Goal: Information Seeking & Learning: Learn about a topic

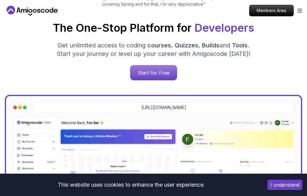
click at [0, 0] on link "Roadmaps A comprehensive guide and instruction manual for all courses" at bounding box center [0, 0] width 0 height 0
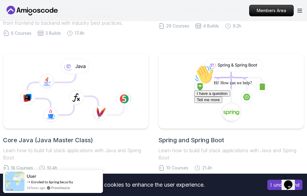
scroll to position [303, 0]
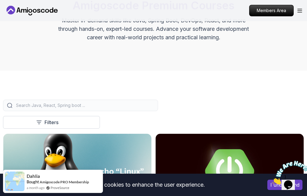
scroll to position [121, 0]
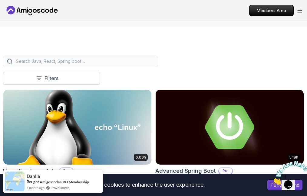
click at [48, 82] on p "Filters" at bounding box center [51, 78] width 14 height 7
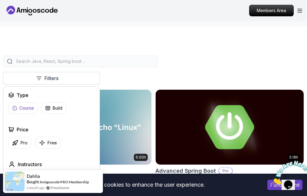
click at [20, 109] on p "Course" at bounding box center [26, 108] width 15 height 6
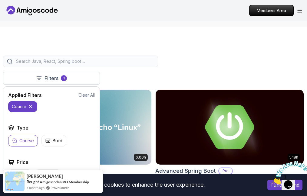
scroll to position [61, 0]
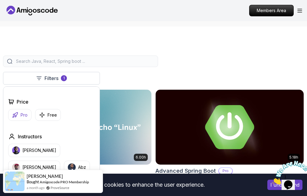
click at [17, 117] on icon "button" at bounding box center [15, 115] width 6 height 6
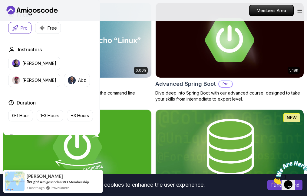
scroll to position [212, 0]
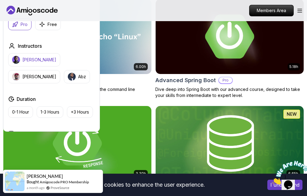
click at [29, 61] on p "Nelson Djalo" at bounding box center [39, 60] width 34 height 6
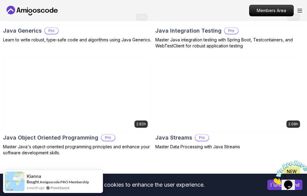
scroll to position [1059, 0]
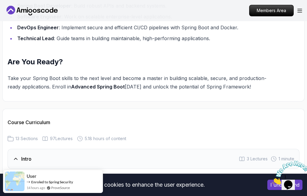
scroll to position [938, 0]
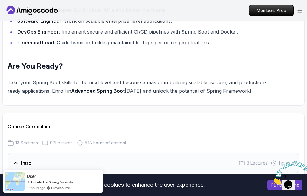
click at [17, 160] on icon at bounding box center [16, 163] width 6 height 6
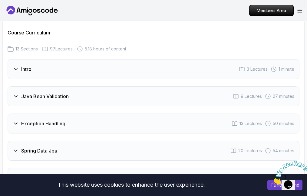
scroll to position [1029, 0]
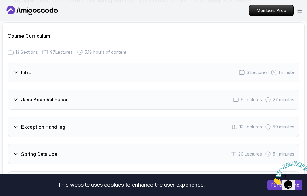
click at [16, 151] on icon at bounding box center [16, 154] width 6 height 6
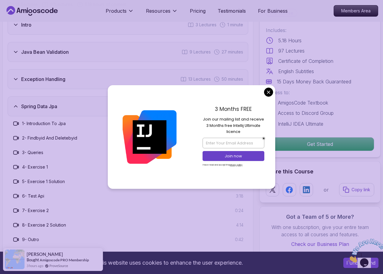
scroll to position [827, 0]
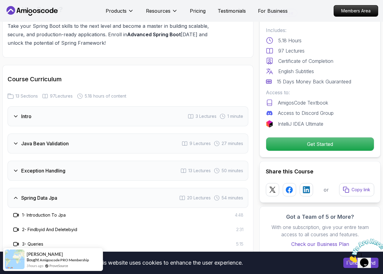
click at [64, 142] on h3 "Java Bean Validation" at bounding box center [45, 143] width 48 height 7
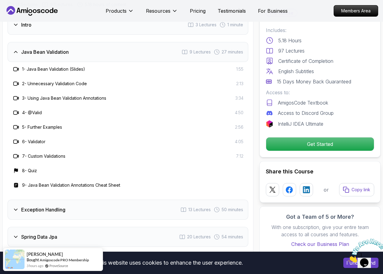
scroll to position [918, 0]
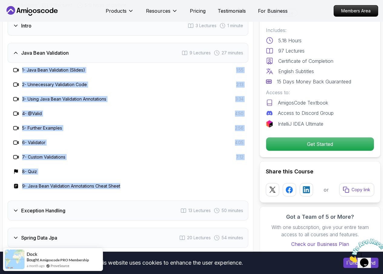
drag, startPoint x: 10, startPoint y: 67, endPoint x: 137, endPoint y: 183, distance: 171.8
click at [137, 183] on div "1 - Java Bean Validation (Slides) 1:55 2 - Unnecessary Validation Code 2:13 3 -…" at bounding box center [128, 128] width 241 height 131
copy div "1 - Java Bean Validation (Slides) 1:55 2 - Unnecessary Validation Code 2:13 3 -…"
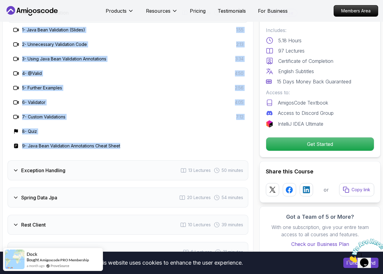
scroll to position [1008, 0]
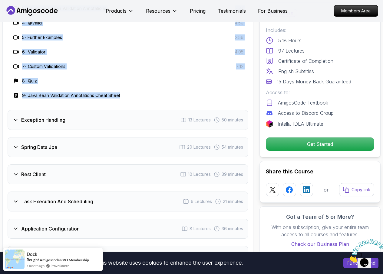
click at [77, 123] on div "Exception Handling 13 Lectures 50 minutes" at bounding box center [128, 120] width 241 height 20
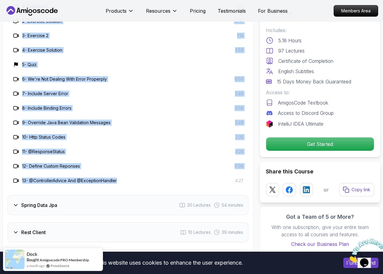
drag, startPoint x: 21, startPoint y: 65, endPoint x: 131, endPoint y: 183, distance: 161.0
click at [131, 183] on div "1 - Exercise 1 1:35 2 - Exercise Solution 10:01 3 - Exercise 2 1:14 4 - Exercis…" at bounding box center [128, 93] width 241 height 189
copy div "1 - Exercise 1 1:35 2 - Exercise Solution 10:01 3 - Exercise 2 1:14 4 - Exercis…"
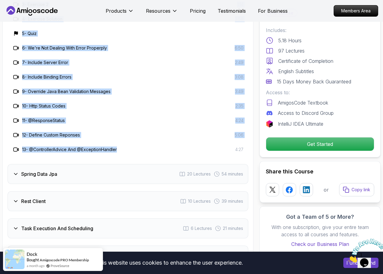
scroll to position [1099, 0]
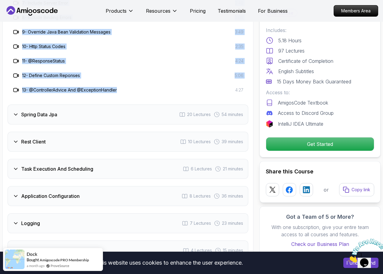
click at [78, 111] on div "Spring Data Jpa 20 Lectures 54 minutes" at bounding box center [128, 115] width 241 height 20
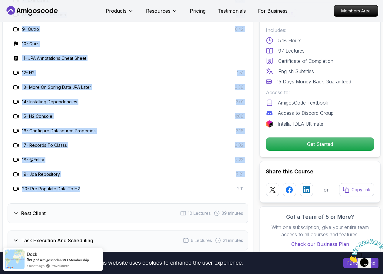
scroll to position [1130, 0]
drag, startPoint x: 21, startPoint y: 92, endPoint x: 251, endPoint y: 190, distance: 249.7
click at [251, 190] on div "Course Curriculum 13 Sections 97 Lectures 5.18 hours of content Intro 3 Lecture…" at bounding box center [127, 106] width 251 height 689
copy div "1 - Introduction To Jpa 4:48 2 - Findbyid And Deletebyid 2:31 3 - Queries 5:15 …"
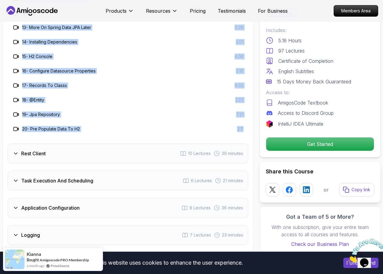
scroll to position [1190, 0]
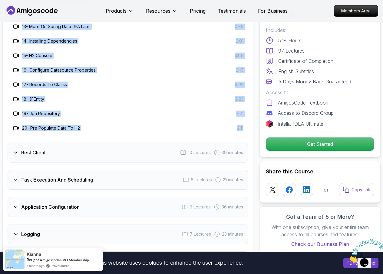
click at [60, 150] on div "Rest Client 10 Lectures 39 minutes" at bounding box center [128, 153] width 241 height 20
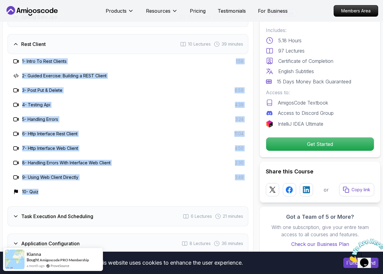
scroll to position [1008, 0]
drag, startPoint x: 23, startPoint y: 121, endPoint x: 88, endPoint y: 195, distance: 97.9
click at [88, 195] on div "1 - Intro To Rest Clients 1:58 2 - Guided Exercise: Building a REST Client 3 - …" at bounding box center [128, 126] width 241 height 145
copy div "1 - Intro To Rest Clients 1:58 2 - Guided Exercise: Building a REST Client 3 - …"
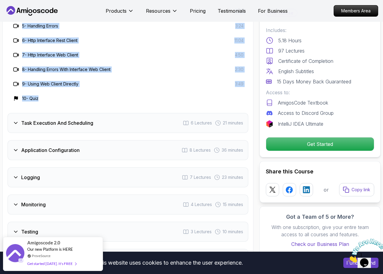
scroll to position [1130, 0]
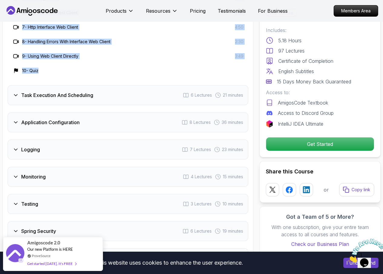
click at [67, 99] on h3 "Task Execution And Scheduling" at bounding box center [57, 95] width 72 height 7
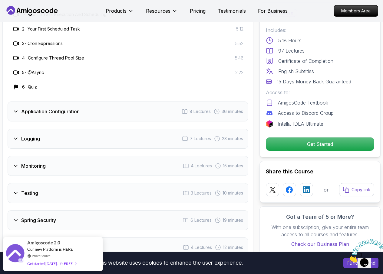
scroll to position [1039, 0]
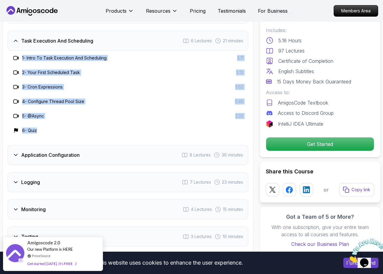
drag, startPoint x: 22, startPoint y: 57, endPoint x: 68, endPoint y: 125, distance: 82.4
click at [68, 125] on div "1 - Intro To Task Execution And Scheduling 2:11 2 - Your First Scheduled Task 5…" at bounding box center [128, 94] width 241 height 87
copy div "1 - Intro To Task Execution And Scheduling 2:11 2 - Your First Scheduled Task 5…"
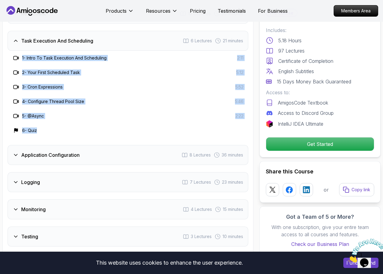
click at [93, 158] on div "Application Configuration 8 Lectures 36 minutes" at bounding box center [128, 155] width 241 height 20
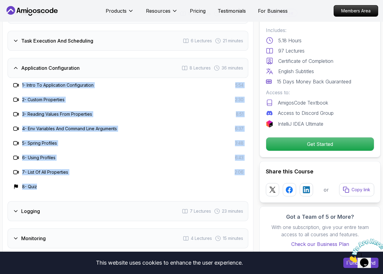
drag, startPoint x: 22, startPoint y: 85, endPoint x: 86, endPoint y: 185, distance: 118.5
click at [86, 185] on div "1 - Intro To Application Configuration 5:54 2 - Custom Properties 2:30 3 - Read…" at bounding box center [128, 136] width 241 height 116
copy div "1 - Intro To Application Configuration 5:54 2 - Custom Properties 2:30 3 - Read…"
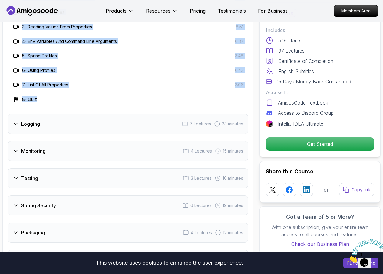
scroll to position [1130, 0]
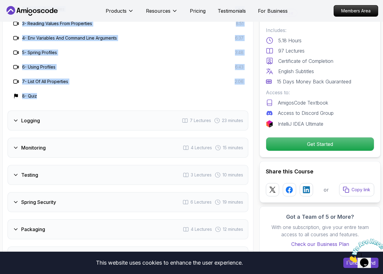
click at [59, 123] on div "Logging 7 Lectures 23 minutes" at bounding box center [128, 121] width 241 height 20
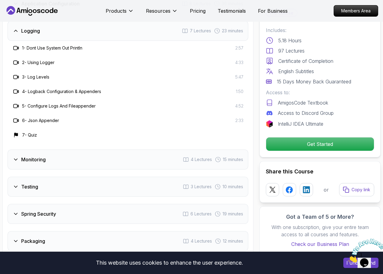
scroll to position [1069, 0]
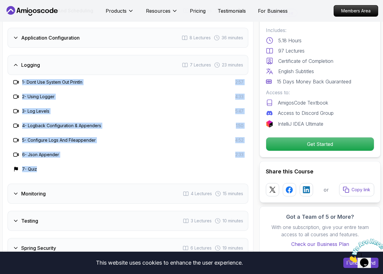
drag, startPoint x: 22, startPoint y: 80, endPoint x: 80, endPoint y: 167, distance: 104.2
click at [80, 167] on div "1 - Dont Use System Out Println 2:57 2 - Using Logger 4:33 3 - Log Levels 5:47 …" at bounding box center [128, 126] width 241 height 102
copy div "1 - Dont Use System Out Println 2:57 2 - Using Logger 4:33 3 - Log Levels 5:47 …"
drag, startPoint x: 41, startPoint y: 63, endPoint x: 64, endPoint y: 81, distance: 28.9
click at [64, 81] on div "Logging 7 Lectures 23 minutes 1 - Dont Use System Out Println 2:57 2 - Using Lo…" at bounding box center [128, 116] width 241 height 122
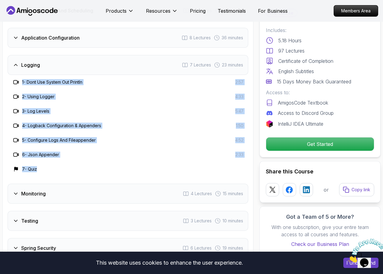
click at [44, 190] on div "Monitoring 4 Lectures 15 minutes" at bounding box center [128, 194] width 241 height 20
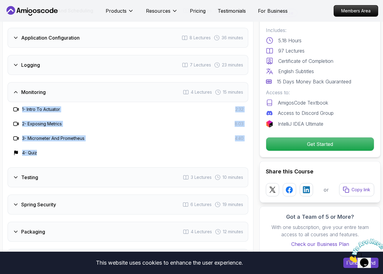
drag, startPoint x: 22, startPoint y: 107, endPoint x: 61, endPoint y: 153, distance: 60.6
click at [61, 153] on div "1 - Intro To Actuator 2:32 2 - Exposing Metrics 8:03 3 - Micrometer And Prometh…" at bounding box center [128, 131] width 241 height 58
copy div "1 - Intro To Actuator 2:32 2 - Exposing Metrics 8:03 3 - Micrometer And Prometh…"
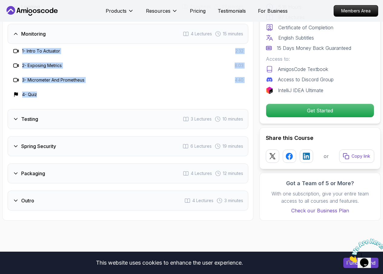
scroll to position [1130, 0]
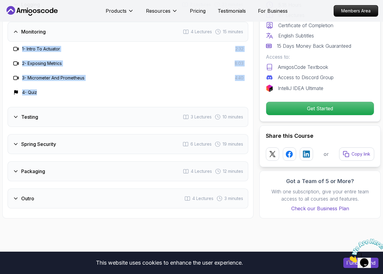
click at [49, 121] on div "Testing 3 Lectures 10 minutes" at bounding box center [128, 117] width 241 height 20
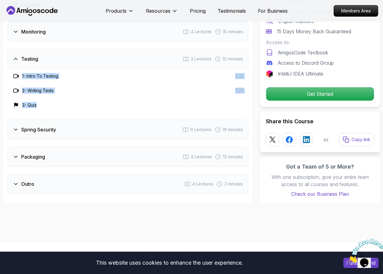
drag, startPoint x: 23, startPoint y: 75, endPoint x: 45, endPoint y: 106, distance: 38.2
click at [45, 106] on div "1 - Intro To Testing 2:35 2 - Writing Tests 7:25 3 - Quiz" at bounding box center [128, 91] width 241 height 44
copy div "1 - Intro To Testing 2:35 2 - Writing Tests 7:25 3 - Quiz"
click at [48, 133] on h3 "Spring Security" at bounding box center [38, 129] width 35 height 7
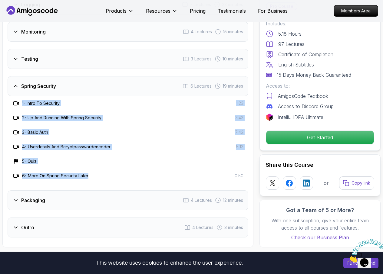
drag, startPoint x: 21, startPoint y: 98, endPoint x: 100, endPoint y: 178, distance: 112.1
click at [100, 178] on div "1 - Intro To Security 1:23 2 - Up And Running With Spring Security 3:43 3 - Bas…" at bounding box center [128, 139] width 241 height 87
copy div "1 - Intro To Security 1:23 2 - Up And Running With Spring Security 3:43 3 - Bas…"
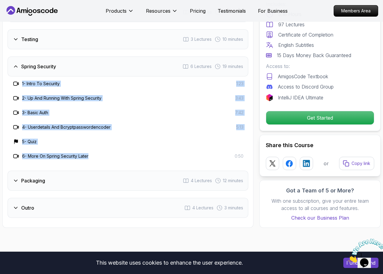
scroll to position [1160, 0]
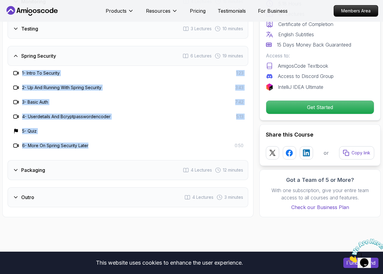
click at [67, 171] on div "Packaging 4 Lectures 12 minutes" at bounding box center [128, 170] width 241 height 20
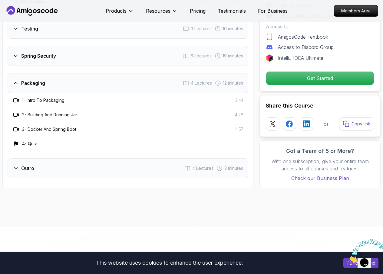
click at [50, 171] on div "Outro 4 Lectures 3 minutes" at bounding box center [128, 169] width 241 height 20
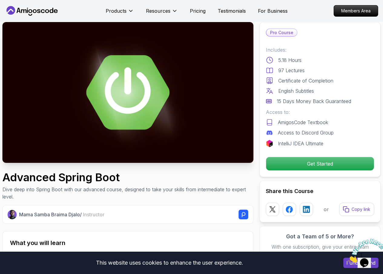
scroll to position [0, 0]
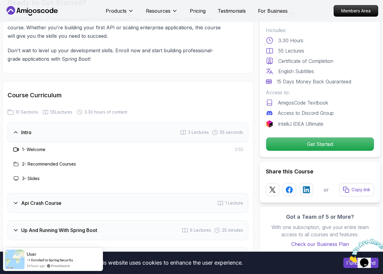
scroll to position [968, 0]
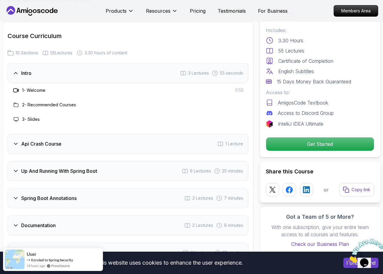
click at [74, 139] on div "Api Crash Course 1 Lecture" at bounding box center [128, 144] width 241 height 20
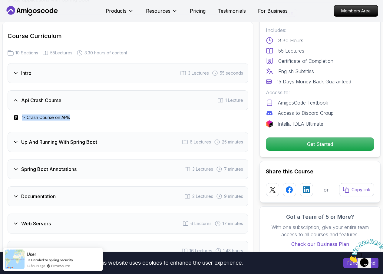
drag, startPoint x: 89, startPoint y: 116, endPoint x: 20, endPoint y: 115, distance: 68.4
click at [20, 115] on div "1 - Crash Course on APIs" at bounding box center [127, 117] width 231 height 7
copy h3 "1 - Crash Course on APIs"
click at [41, 73] on div "Intro 3 Lectures 55 seconds" at bounding box center [128, 73] width 241 height 20
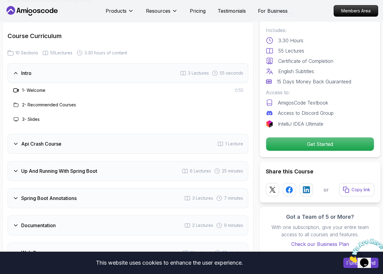
click at [81, 173] on h3 "Up And Running With Spring Boot" at bounding box center [59, 171] width 76 height 7
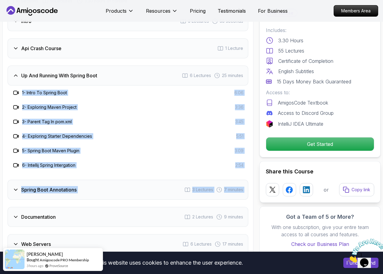
scroll to position [1029, 0]
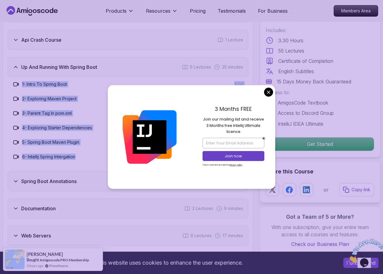
drag, startPoint x: 23, startPoint y: 146, endPoint x: 108, endPoint y: 160, distance: 86.3
click at [108, 160] on div "1 - Intro To Spring Boot 6:06 2 - Exploring Maven Project 3:36 3 - Parent Tag I…" at bounding box center [128, 120] width 241 height 87
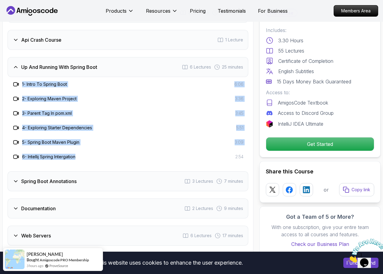
copy div "1 - Intro To Spring Boot 6:06 2 - Exploring Maven Project 3:36 3 - Parent Tag I…"
click at [77, 178] on div "Spring Boot Annotations 3 Lectures 7 minutes" at bounding box center [128, 182] width 241 height 20
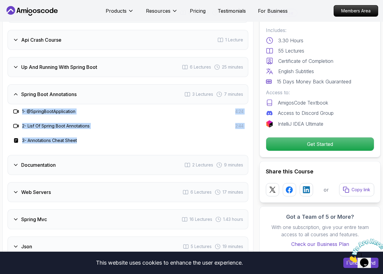
drag, startPoint x: 21, startPoint y: 111, endPoint x: 81, endPoint y: 143, distance: 68.2
click at [81, 143] on div "1 - @SpringBootApplication 4:24 2 - Lisf Of Spring Boot Annotations 2:44 3 - An…" at bounding box center [128, 126] width 241 height 44
copy div "1 - @SpringBootApplication 4:24 2 - Lisf Of Spring Boot Annotations 2:44 3 - An…"
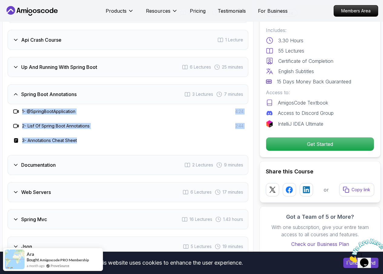
click at [45, 164] on h3 "Documentation" at bounding box center [38, 165] width 34 height 7
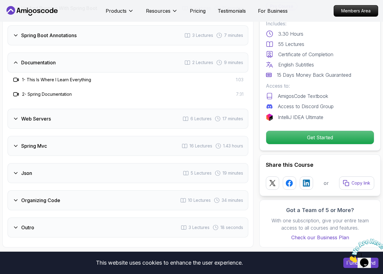
scroll to position [1089, 0]
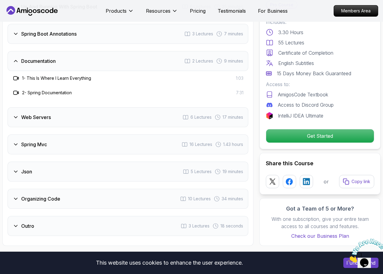
click at [59, 118] on div "Web Servers 6 Lectures 17 minutes" at bounding box center [128, 117] width 241 height 20
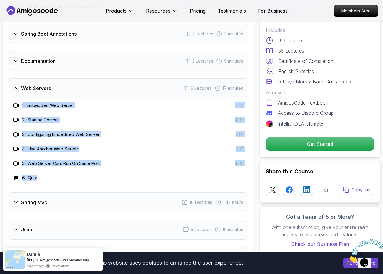
drag, startPoint x: 22, startPoint y: 105, endPoint x: 84, endPoint y: 177, distance: 95.0
click at [84, 177] on div "1 - Embedded Web Server 2:43 2 - Starting Tomcat 4:03 3 - Configuring Embedded …" at bounding box center [128, 141] width 241 height 87
copy div "1 - Embedded Web Server 2:43 2 - Starting Tomcat 4:03 3 - Configuring Embedded …"
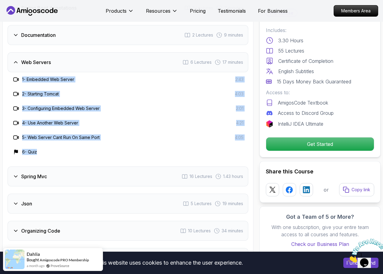
scroll to position [1180, 0]
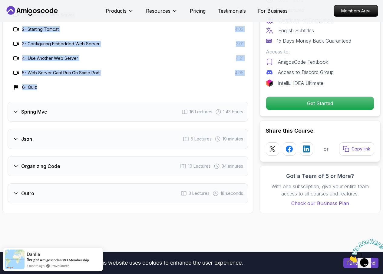
click at [60, 111] on div "Spring Mvc 16 Lectures 1.43 hours" at bounding box center [128, 112] width 241 height 20
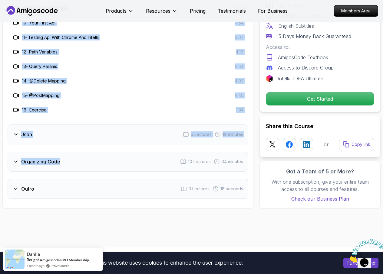
scroll to position [1331, 0]
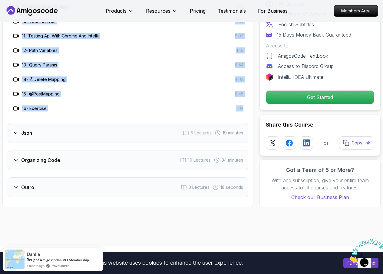
drag, startPoint x: 22, startPoint y: 71, endPoint x: 248, endPoint y: 112, distance: 229.7
copy div "1 - Introduction To Spring MVC 3:09 2 - Exercise Solution 5:27 3 - Mapping Cont…"
click at [78, 133] on div "Json 5 Lectures 19 minutes" at bounding box center [128, 133] width 241 height 20
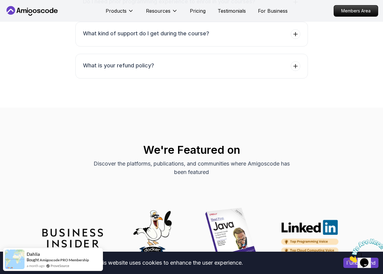
scroll to position [1034, 0]
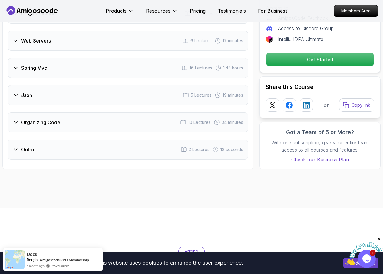
scroll to position [1180, 0]
click at [37, 99] on div "Json 5 Lectures 19 minutes" at bounding box center [128, 96] width 241 height 20
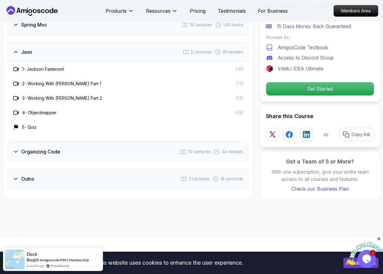
scroll to position [1136, 0]
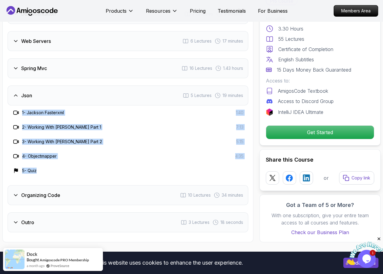
drag, startPoint x: 48, startPoint y: 172, endPoint x: 22, endPoint y: 112, distance: 65.1
click at [22, 112] on div "1 - [PERSON_NAME] Fasterxml 1:40 2 - Working With [PERSON_NAME] Part 1 7:13 3 -…" at bounding box center [128, 142] width 241 height 73
copy div "1 - [PERSON_NAME] Fasterxml 1:40 2 - Working With [PERSON_NAME] Part 1 7:13 3 -…"
click at [60, 197] on h3 "Organizing Code" at bounding box center [40, 195] width 39 height 7
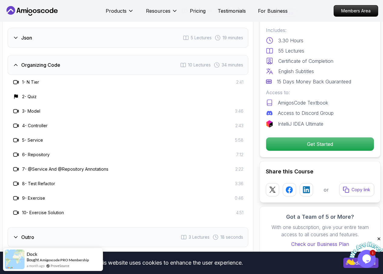
scroll to position [1197, 0]
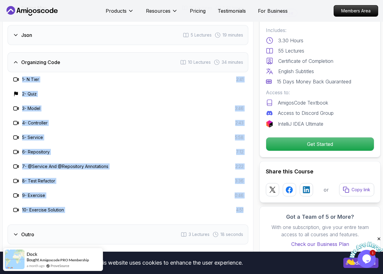
drag, startPoint x: 22, startPoint y: 79, endPoint x: 248, endPoint y: 215, distance: 264.0
click at [248, 215] on div "Course Curriculum 10 Sections 55 Lectures 3.30 hours of content Intro 3 Lecture…" at bounding box center [127, 24] width 251 height 462
copy div "1 - N Tier 2:41 2 - Quiz 3 - Model 3:46 4 - Controller 2:43 5 - Service 5:58 6 …"
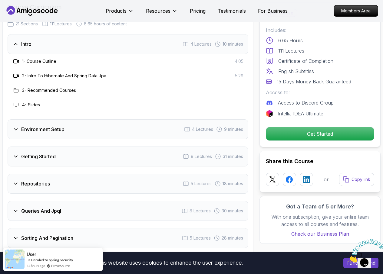
scroll to position [847, 0]
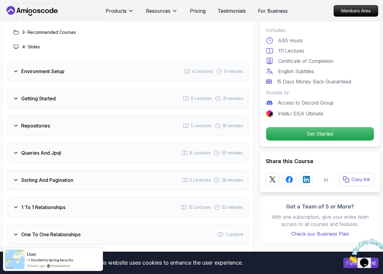
click at [67, 100] on div "Getting Started 9 Lectures 31 minutes" at bounding box center [128, 99] width 241 height 20
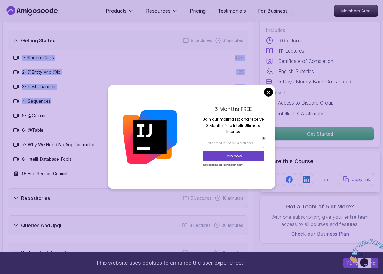
drag, startPoint x: 21, startPoint y: 56, endPoint x: 61, endPoint y: 99, distance: 59.1
click at [61, 99] on div "1 - Student Class 4:49 2 - @Entity And @Id 1:27 3 - Test Changes 4:50 4 - Seque…" at bounding box center [128, 116] width 241 height 131
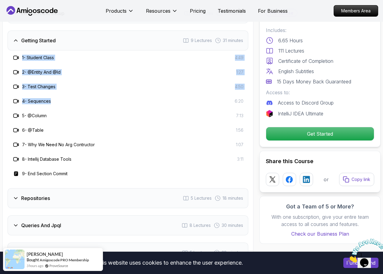
click at [80, 93] on div "3 - Test Changes 4:50" at bounding box center [128, 87] width 241 height 15
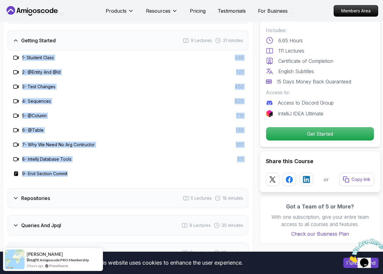
drag, startPoint x: 22, startPoint y: 55, endPoint x: 113, endPoint y: 176, distance: 150.9
click at [113, 176] on div "1 - Student Class 4:49 2 - @Entity And @Id 1:27 3 - Test Changes 4:50 4 - Seque…" at bounding box center [128, 116] width 241 height 131
copy div "1 - Student Class 4:49 2 - @Entity And @Id 1:27 3 - Test Changes 4:50 4 - Seque…"
click at [63, 195] on div "Repositories 5 Lectures 18 minutes" at bounding box center [128, 199] width 241 height 20
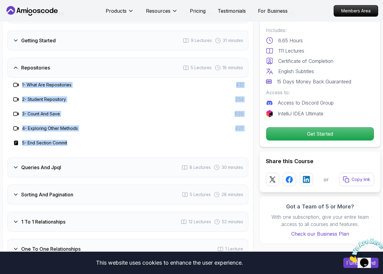
drag, startPoint x: 21, startPoint y: 83, endPoint x: 79, endPoint y: 146, distance: 85.4
click at [79, 146] on div "1 - What Are Repositories 4:12 2 - Student Repository 2:54 3 - Count And Save 6…" at bounding box center [128, 114] width 241 height 73
copy div "1 - What Are Repositories 4:12 2 - Student Repository 2:54 3 - Count And Save 6…"
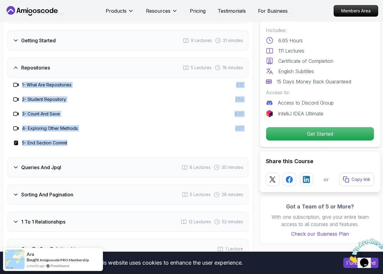
click at [56, 166] on h3 "Queries And Jpql" at bounding box center [41, 167] width 40 height 7
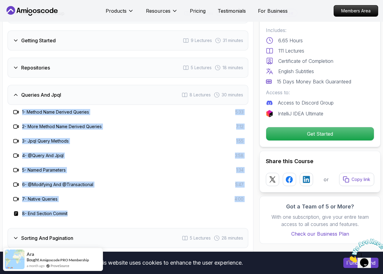
drag, startPoint x: 23, startPoint y: 110, endPoint x: 111, endPoint y: 213, distance: 135.4
click at [111, 213] on div "1 - Method Name Derived Queries 5:33 2 - More Method Name Derived Queries 7:12 …" at bounding box center [128, 163] width 241 height 116
copy div "1 - Method Name Derived Queries 5:33 2 - More Method Name Derived Queries 7:12 …"
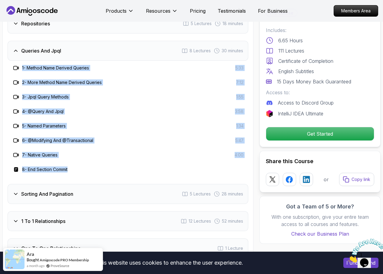
scroll to position [938, 0]
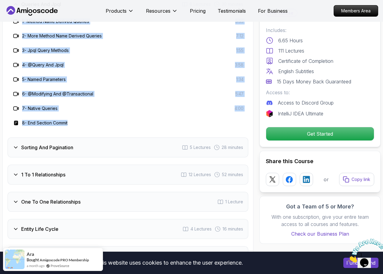
click at [50, 149] on h3 "Sorting And Pagination" at bounding box center [47, 147] width 52 height 7
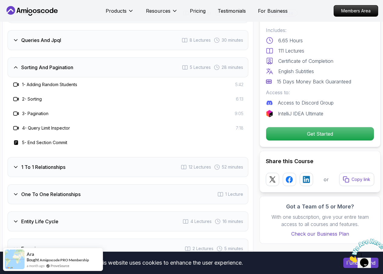
scroll to position [847, 0]
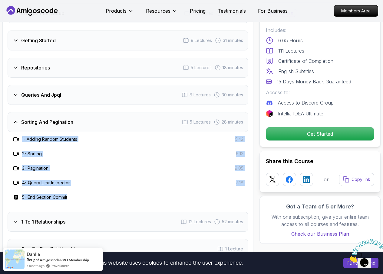
drag, startPoint x: 21, startPoint y: 139, endPoint x: 231, endPoint y: 197, distance: 217.1
click at [231, 197] on div "1 - Adding Random Students 5:42 2 - Sorting 6:13 3 - Pagination 9:05 4 - Query …" at bounding box center [128, 168] width 241 height 73
copy div "1 - Adding Random Students 5:42 2 - Sorting 6:13 3 - Pagination 9:05 4 - Query …"
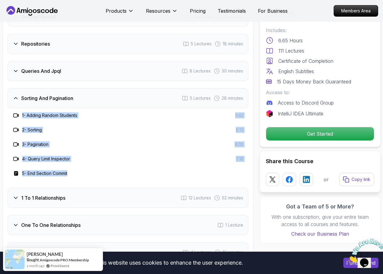
scroll to position [908, 0]
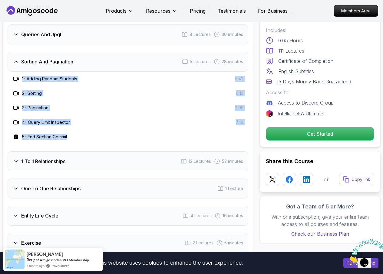
click at [57, 166] on div "1 To 1 Relationships 12 Lectures 52 minutes" at bounding box center [128, 162] width 241 height 20
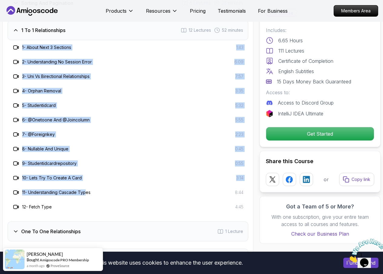
scroll to position [968, 0]
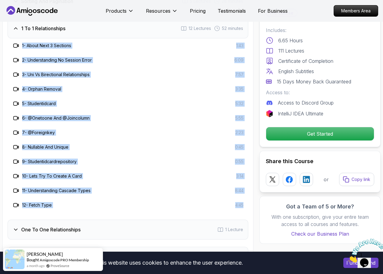
drag, startPoint x: 20, startPoint y: 105, endPoint x: 257, endPoint y: 210, distance: 258.6
copy div "1 - About Next 3 Sections 1:43 2 - Understanding No Session Error 6:09 3 - Uni …"
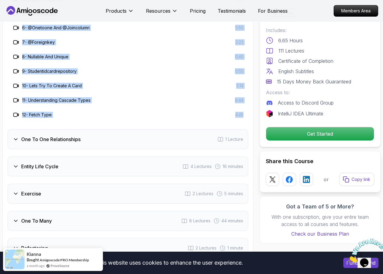
scroll to position [1059, 0]
click at [61, 141] on h3 "One To One Relationships" at bounding box center [50, 139] width 59 height 7
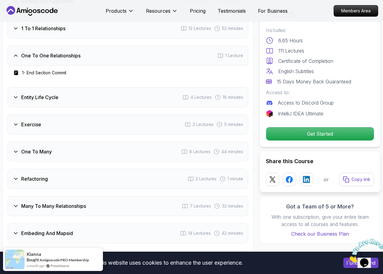
scroll to position [877, 0]
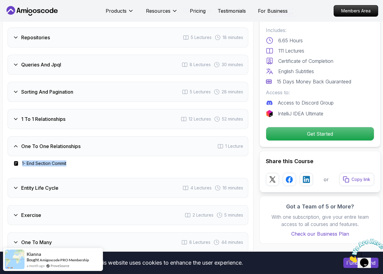
drag, startPoint x: 74, startPoint y: 166, endPoint x: 21, endPoint y: 165, distance: 53.3
click at [21, 165] on div "1 - End Section Commit" at bounding box center [127, 163] width 231 height 7
copy h3 "1 - End Section Commit"
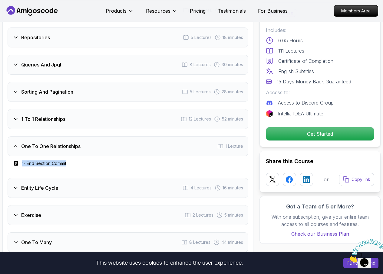
drag, startPoint x: 87, startPoint y: 146, endPoint x: 146, endPoint y: 176, distance: 67.0
click at [146, 176] on div "Intro 4 Lectures 10 minutes Environment Setup 4 Lectures 9 minutes Getting Star…" at bounding box center [128, 235] width 241 height 579
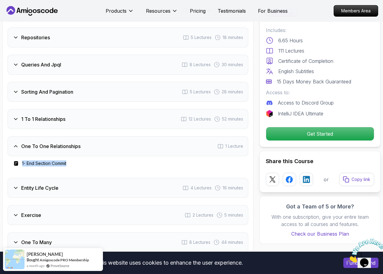
click at [49, 118] on h3 "1 To 1 Relationships" at bounding box center [43, 119] width 44 height 7
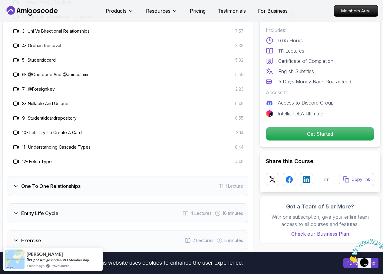
scroll to position [1120, 0]
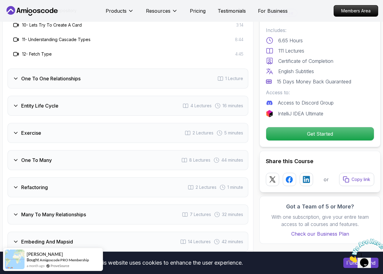
click at [47, 107] on h3 "Entity Life Cycle" at bounding box center [39, 105] width 37 height 7
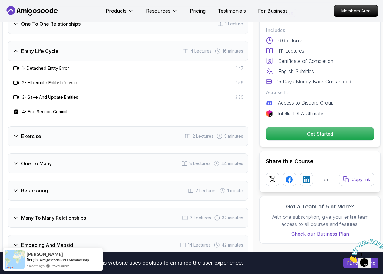
scroll to position [999, 0]
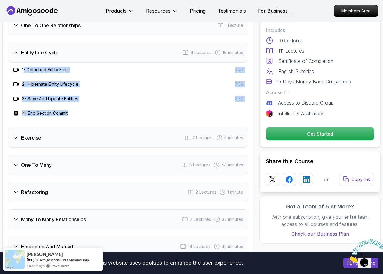
drag, startPoint x: 25, startPoint y: 70, endPoint x: 82, endPoint y: 112, distance: 70.6
click at [82, 112] on div "1 - Detached Entity Error 4:47 2 - Hibernate Entity Lifecycle 7:59 3 - Save And…" at bounding box center [128, 92] width 241 height 58
click at [67, 102] on h3 "3 - Save And Update Entities" at bounding box center [50, 99] width 56 height 6
drag, startPoint x: 21, startPoint y: 67, endPoint x: 71, endPoint y: 117, distance: 70.6
click at [71, 117] on div "1 - Detached Entity Error 4:47 2 - Hibernate Entity Lifecycle 7:59 3 - Save And…" at bounding box center [128, 92] width 241 height 58
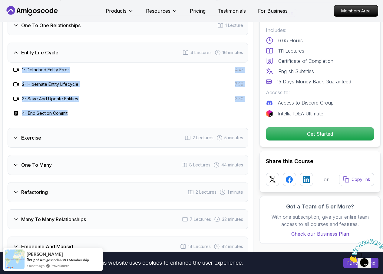
copy div "1 - Detached Entity Error 4:47 2 - Hibernate Entity Lifecycle 7:59 3 - Save And…"
click at [49, 137] on div "Exercise 2 Lectures 5 minutes" at bounding box center [128, 138] width 241 height 20
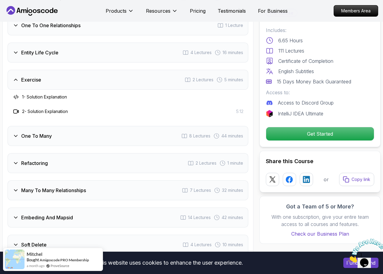
click at [48, 134] on h3 "One To Many" at bounding box center [36, 136] width 31 height 7
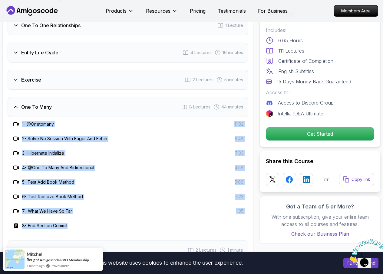
drag, startPoint x: 21, startPoint y: 122, endPoint x: 241, endPoint y: 226, distance: 243.1
click at [241, 226] on div "1 - @Onetomany 11:02 2 - Solve No Session With Eager And Fetch 6:48 3 - Hiberna…" at bounding box center [128, 175] width 241 height 116
copy div "1 - @Onetomany 11:02 2 - Solve No Session With Eager And Fetch 6:48 3 - Hiberna…"
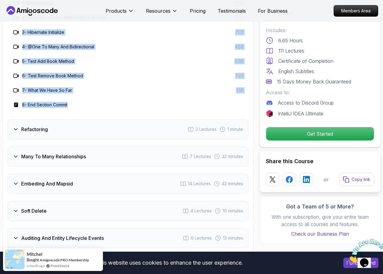
click at [35, 133] on div "Refactoring 2 Lectures 1 minute" at bounding box center [128, 130] width 241 height 20
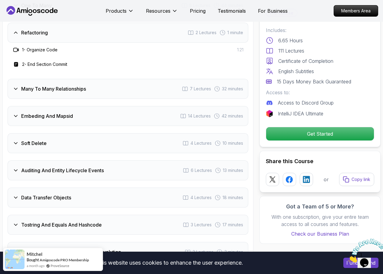
scroll to position [1089, 0]
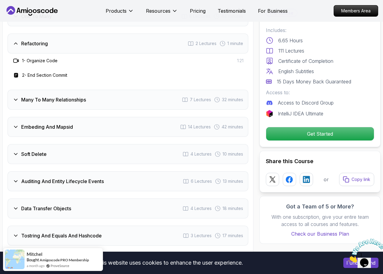
click at [48, 95] on div "Many To Many Relationships 7 Lectures 32 minutes" at bounding box center [128, 100] width 241 height 20
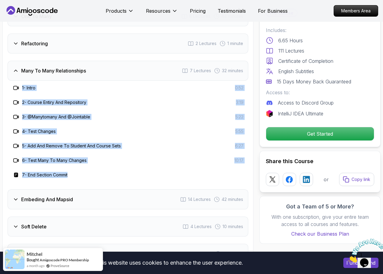
drag, startPoint x: 22, startPoint y: 85, endPoint x: 99, endPoint y: 180, distance: 122.2
click at [99, 180] on div "1 - Intro 0:52 2 - Course Entiry And Repository 3:19 3 - @Manytomany And @Joint…" at bounding box center [128, 132] width 241 height 102
copy div "1 - Intro 0:52 2 - Course Entiry And Repository 3:19 3 - @Manytomany And @Joint…"
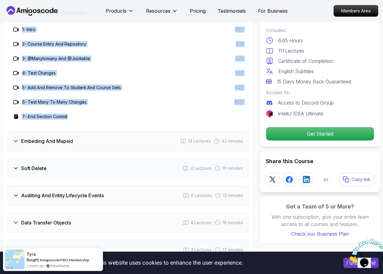
scroll to position [1150, 0]
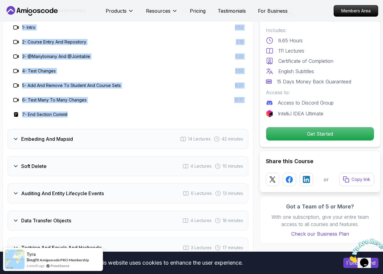
click at [46, 135] on div "Embeding And Mapsid 14 Lectures 42 minutes" at bounding box center [128, 139] width 241 height 20
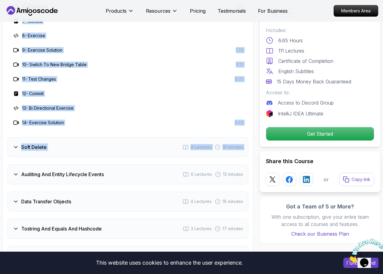
scroll to position [1271, 0]
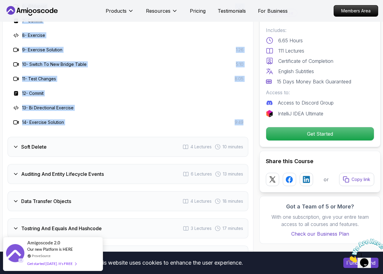
drag, startPoint x: 22, startPoint y: 54, endPoint x: 247, endPoint y: 124, distance: 235.3
click at [247, 124] on div "1 - Intro 1:12 2 - Createdat Column 2:44 3 - End Section Commit 4 - Courseenrol…" at bounding box center [128, 27] width 241 height 203
copy div "1 - Intro 1:12 2 - Createdat Column 2:44 3 - End Section Commit 4 - Courseenrol…"
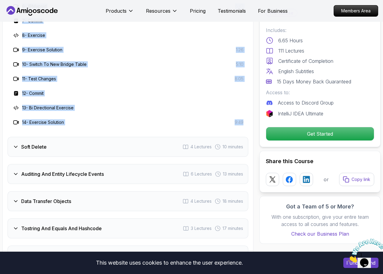
click at [75, 147] on div "Soft Delete 4 Lectures 10 minutes" at bounding box center [128, 147] width 241 height 20
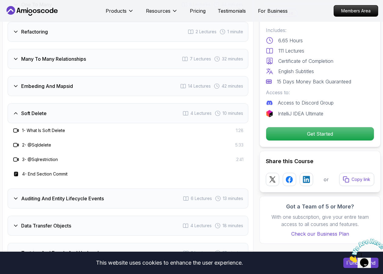
scroll to position [1089, 0]
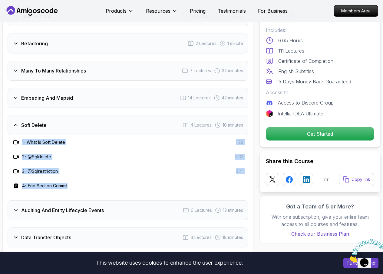
drag, startPoint x: 21, startPoint y: 140, endPoint x: 86, endPoint y: 182, distance: 76.9
click at [86, 182] on div "1 - What Is Soft Delete 1:28 2 - @Sqldelete 5:33 3 - @Sqlrestriction 2:41 4 - E…" at bounding box center [128, 164] width 241 height 58
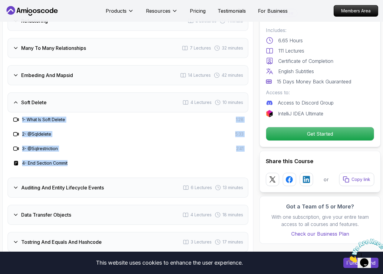
scroll to position [1180, 0]
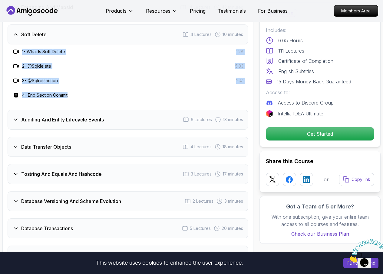
click at [77, 128] on div "Auditing And Entity Lifecycle Events 6 Lectures 13 minutes" at bounding box center [128, 120] width 241 height 20
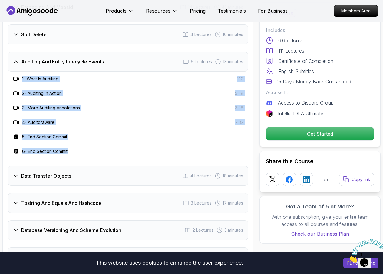
drag, startPoint x: 21, startPoint y: 77, endPoint x: 86, endPoint y: 154, distance: 100.5
click at [86, 154] on div "1 - What Is Auditing 1:10 2 - Auditing In Action 5:48 3 - More Auditing Annotat…" at bounding box center [128, 115] width 241 height 87
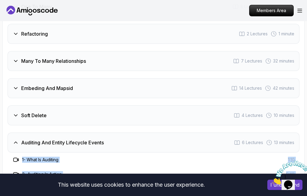
scroll to position [1371, 0]
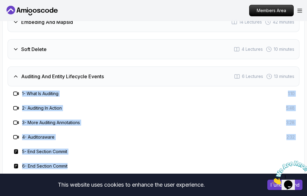
click at [46, 187] on h3 "Data Transfer Objects" at bounding box center [46, 190] width 50 height 7
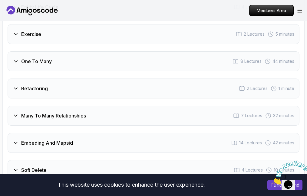
scroll to position [1280, 0]
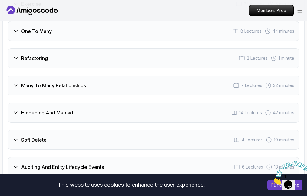
drag, startPoint x: 20, startPoint y: 74, endPoint x: 142, endPoint y: 126, distance: 132.7
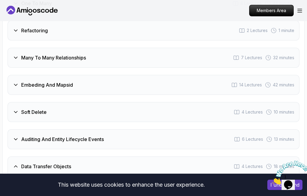
scroll to position [1341, 0]
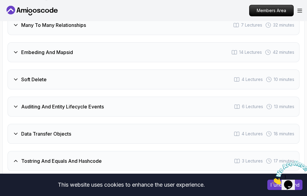
drag, startPoint x: 21, startPoint y: 40, endPoint x: 170, endPoint y: 71, distance: 153.0
click at [170, 171] on div "1 - The Tostring Problem 8:07 2 - Best Way To Override Tostring 4:36 3 - Equals…" at bounding box center [154, 193] width 292 height 44
drag, startPoint x: 93, startPoint y: 92, endPoint x: 21, endPoint y: 75, distance: 73.7
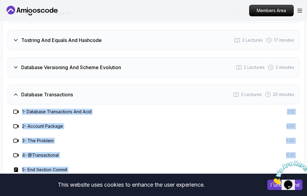
scroll to position [1401, 0]
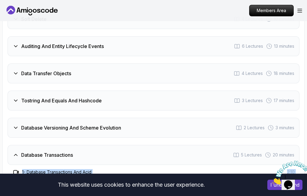
drag, startPoint x: 22, startPoint y: 105, endPoint x: 169, endPoint y: 101, distance: 146.2
